Goal: Task Accomplishment & Management: Use online tool/utility

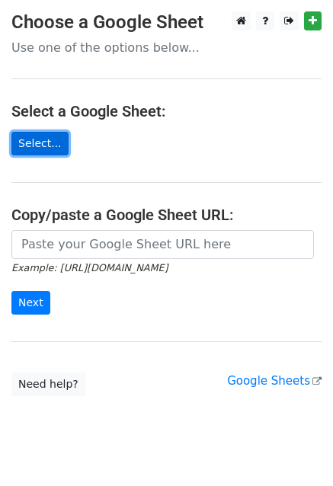
click at [29, 139] on link "Select..." at bounding box center [39, 144] width 57 height 24
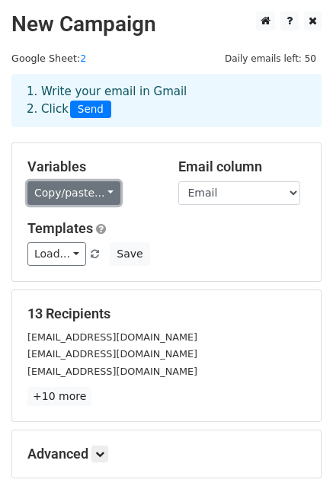
click at [91, 194] on link "Copy/paste..." at bounding box center [73, 193] width 93 height 24
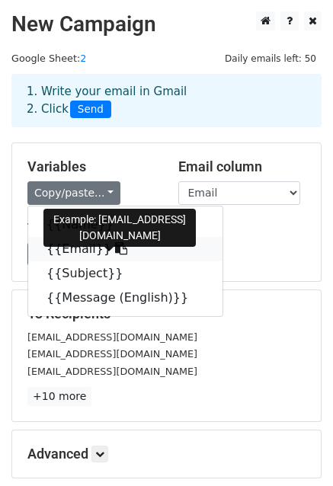
click at [115, 249] on icon at bounding box center [121, 248] width 12 height 12
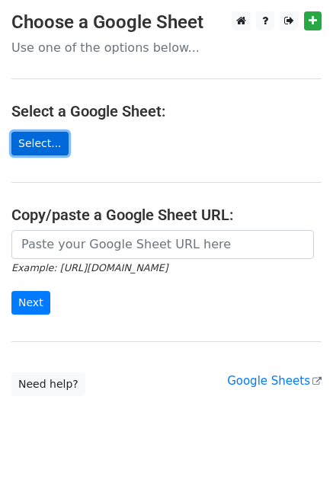
click at [40, 144] on link "Select..." at bounding box center [39, 144] width 57 height 24
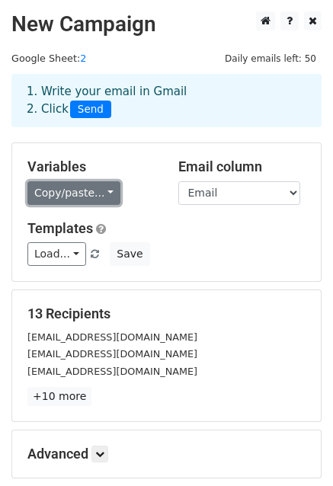
click at [88, 191] on link "Copy/paste..." at bounding box center [73, 193] width 93 height 24
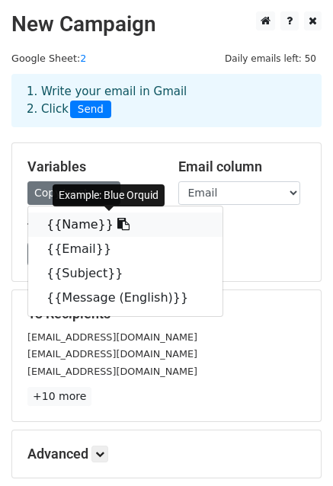
click at [117, 224] on icon at bounding box center [123, 224] width 12 height 12
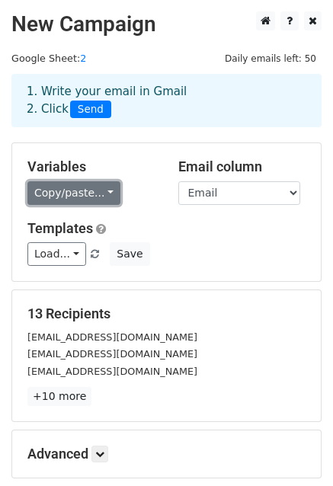
click at [97, 188] on link "Copy/paste..." at bounding box center [73, 193] width 93 height 24
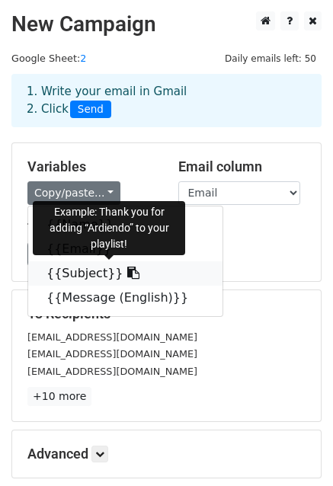
click at [127, 270] on icon at bounding box center [133, 272] width 12 height 12
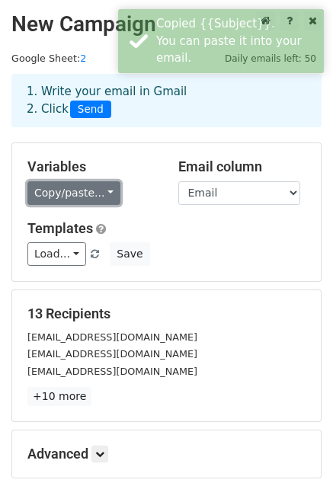
click at [100, 191] on link "Copy/paste..." at bounding box center [73, 193] width 93 height 24
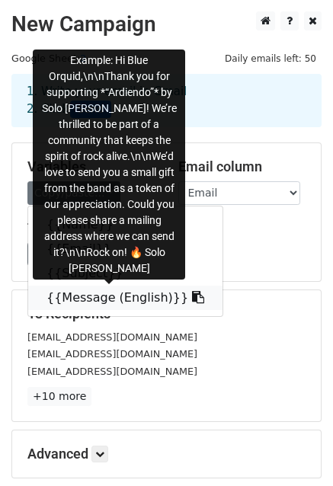
click at [192, 301] on icon at bounding box center [198, 297] width 12 height 12
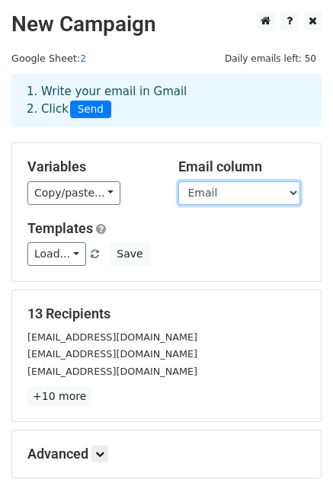
click at [292, 193] on select "Name Email Subject Message (English)" at bounding box center [239, 193] width 122 height 24
click at [299, 155] on div "Variables Copy/paste... {{Name}} {{Email}} {{Subject}} {{Message (English)}} Em…" at bounding box center [166, 212] width 308 height 138
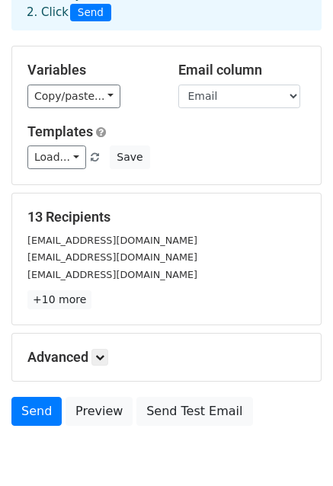
scroll to position [97, 0]
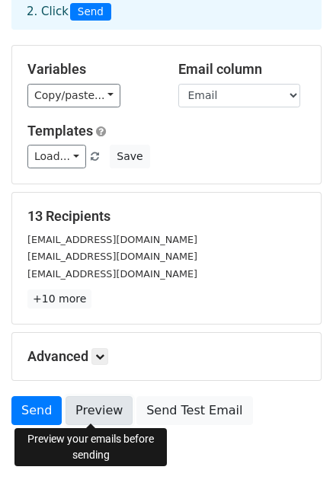
click at [95, 405] on link "Preview" at bounding box center [98, 410] width 67 height 29
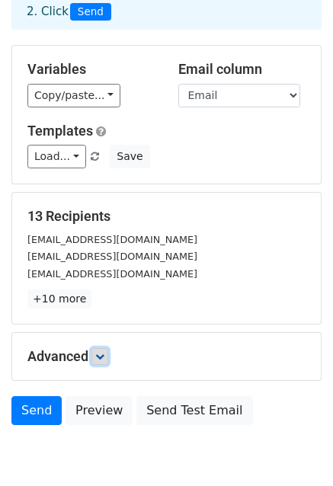
click at [100, 354] on icon at bounding box center [99, 356] width 9 height 9
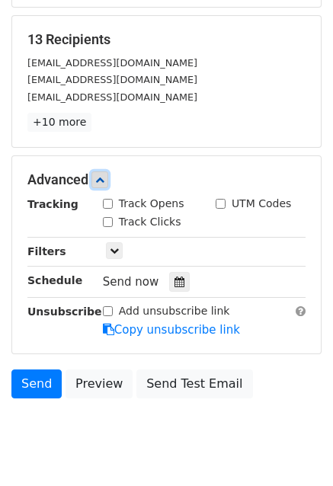
scroll to position [282, 0]
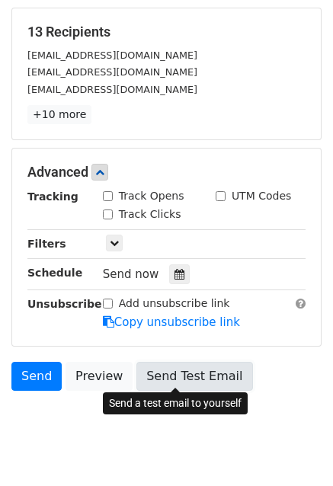
click at [196, 373] on link "Send Test Email" at bounding box center [194, 376] width 116 height 29
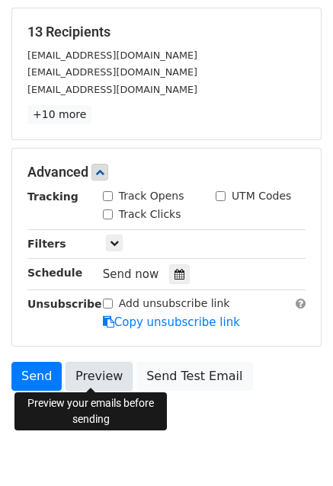
click at [93, 379] on link "Preview" at bounding box center [98, 376] width 67 height 29
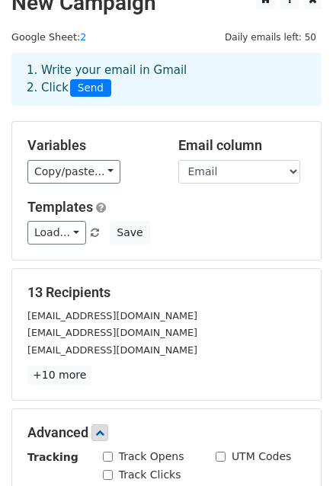
scroll to position [21, 0]
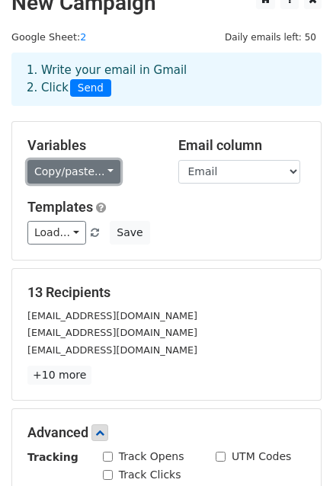
click at [100, 169] on link "Copy/paste..." at bounding box center [73, 172] width 93 height 24
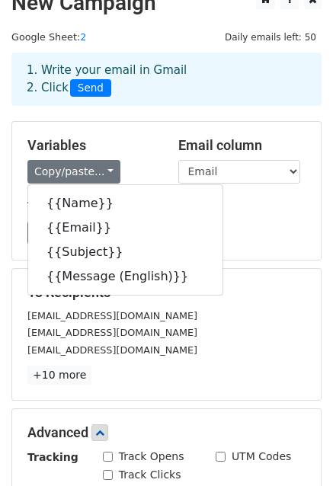
click at [151, 155] on div "Variables Copy/paste... {{Name}} {{Email}} {{Subject}} {{Message (English)}}" at bounding box center [91, 160] width 151 height 46
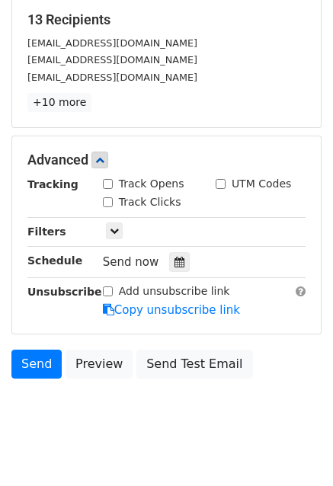
scroll to position [300, 0]
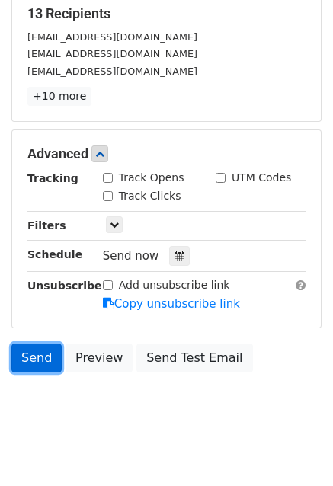
click at [37, 356] on link "Send" at bounding box center [36, 357] width 50 height 29
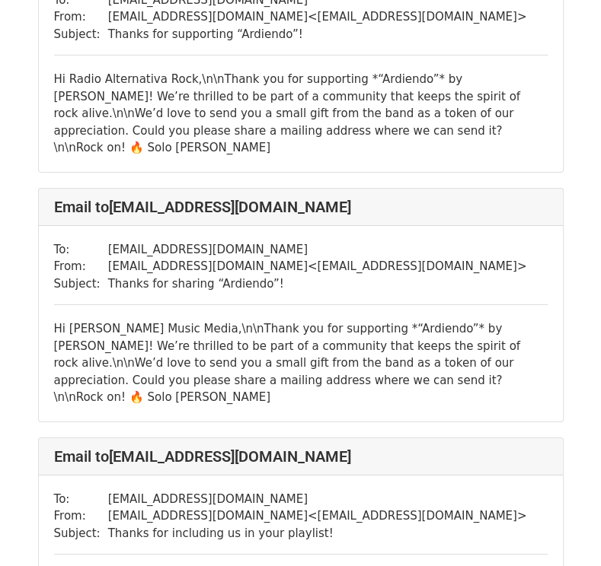
scroll to position [2680, 0]
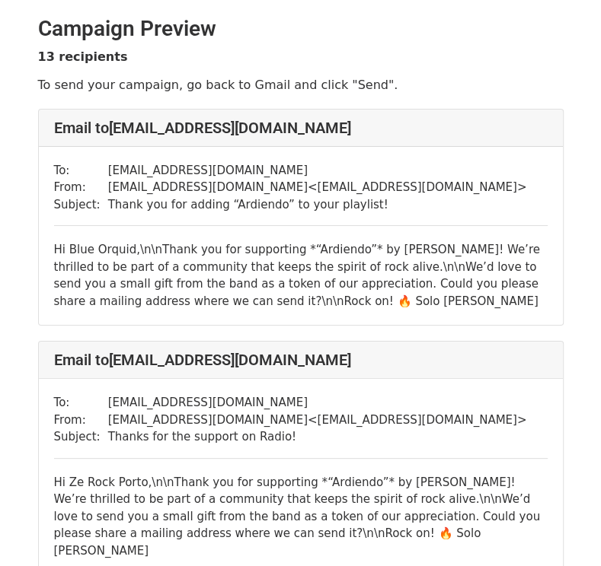
click at [152, 254] on div "Hi Blue Orquid,\n\nThank you for supporting *“Ardiendo”* by [PERSON_NAME]! We’r…" at bounding box center [300, 275] width 493 height 69
click at [146, 247] on div "Hi Blue Orquid,\n\nThank you for supporting *“Ardiendo”* by Solo Borges! We’re …" at bounding box center [300, 275] width 493 height 69
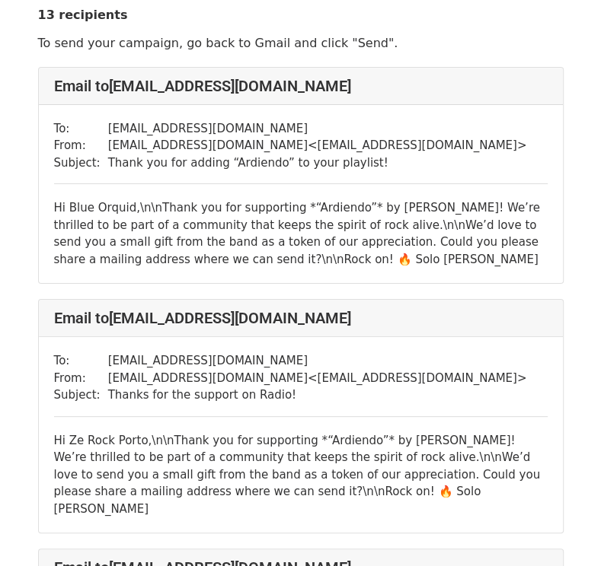
scroll to position [43, 0]
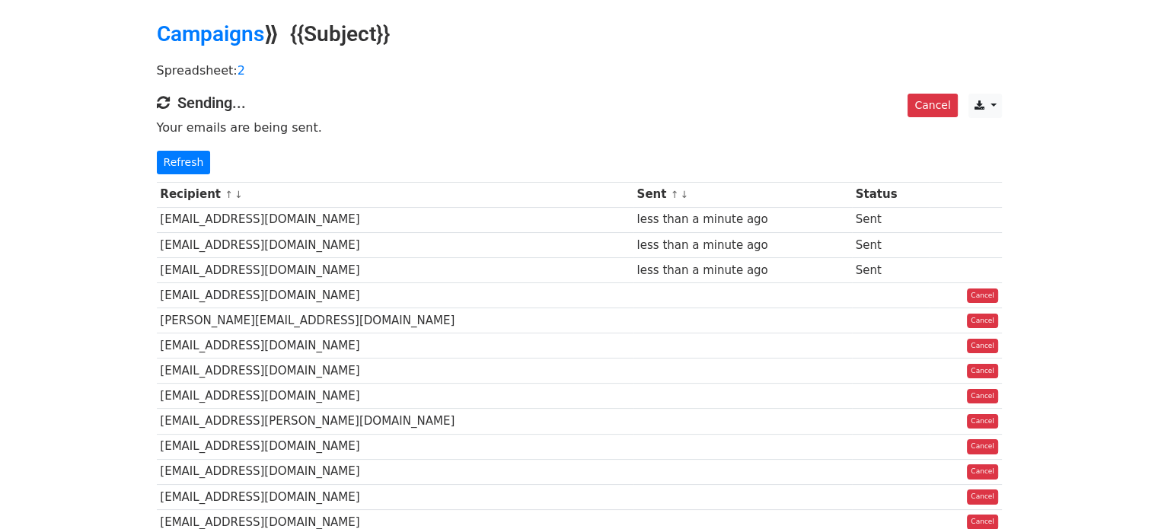
scroll to position [49, 0]
click at [184, 164] on link "Refresh" at bounding box center [184, 163] width 54 height 24
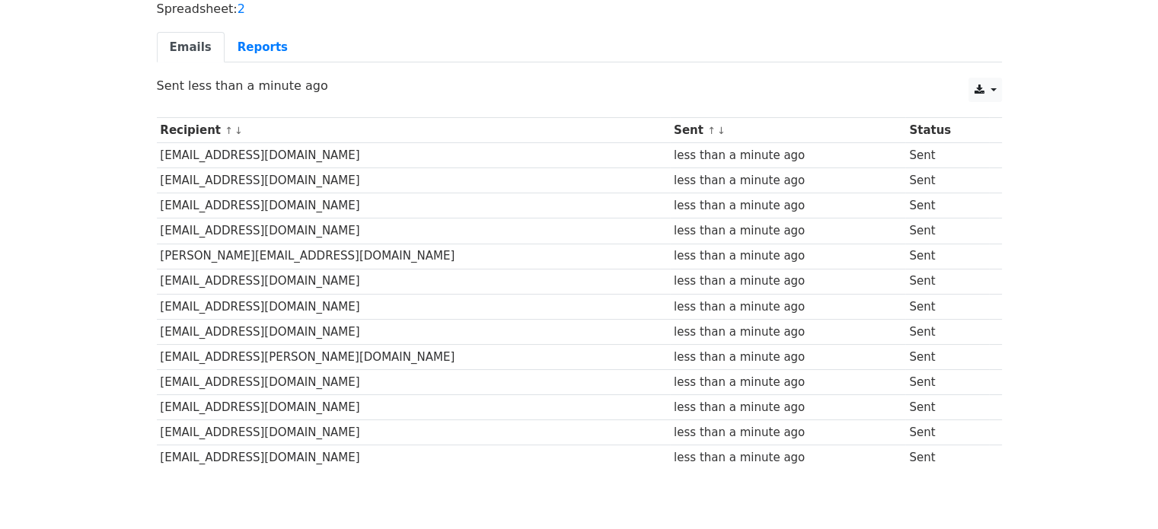
scroll to position [115, 0]
